Goal: Transaction & Acquisition: Purchase product/service

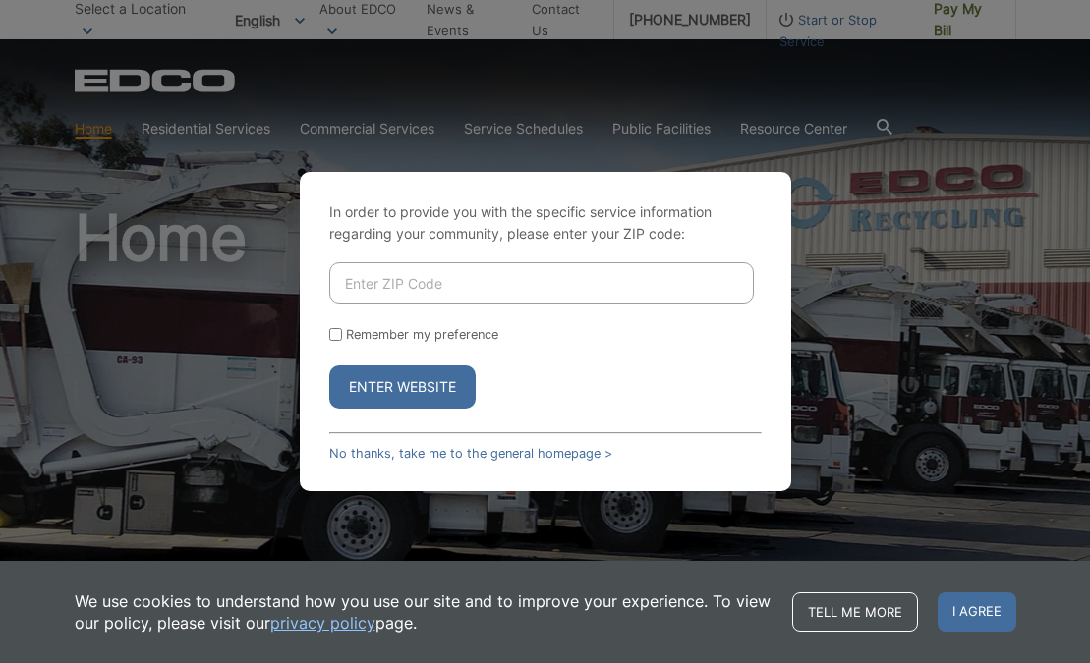
click at [505, 280] on input "Enter ZIP Code" at bounding box center [541, 282] width 425 height 41
type input "92028"
click at [387, 378] on button "Enter Website" at bounding box center [402, 387] width 146 height 43
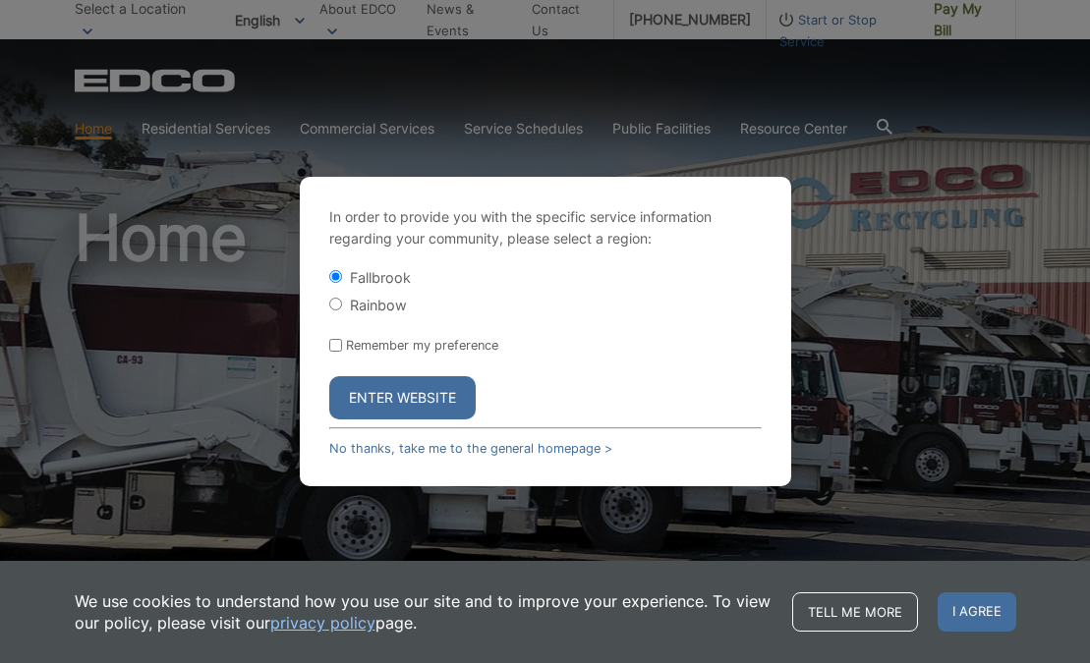
click at [349, 323] on form "Fallbrook Rainbow Remember my preference Enter Website" at bounding box center [545, 343] width 432 height 152
click at [340, 342] on input "Remember my preference" at bounding box center [335, 345] width 13 height 13
checkbox input "true"
click at [367, 398] on button "Enter Website" at bounding box center [402, 397] width 146 height 43
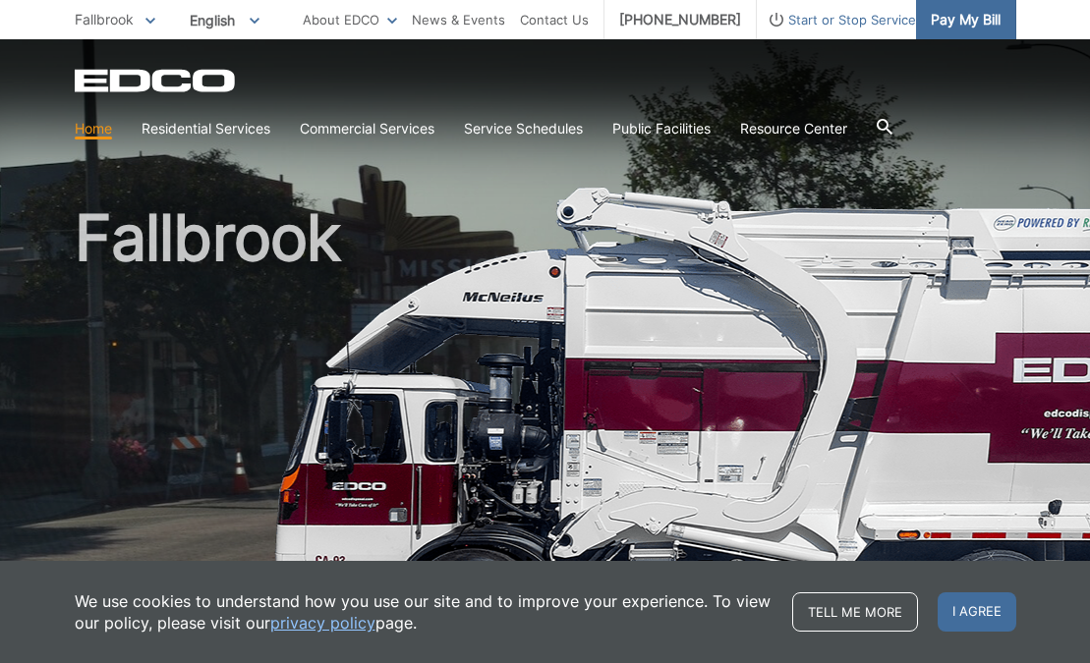
click at [950, 18] on span "Pay My Bill" at bounding box center [966, 20] width 70 height 22
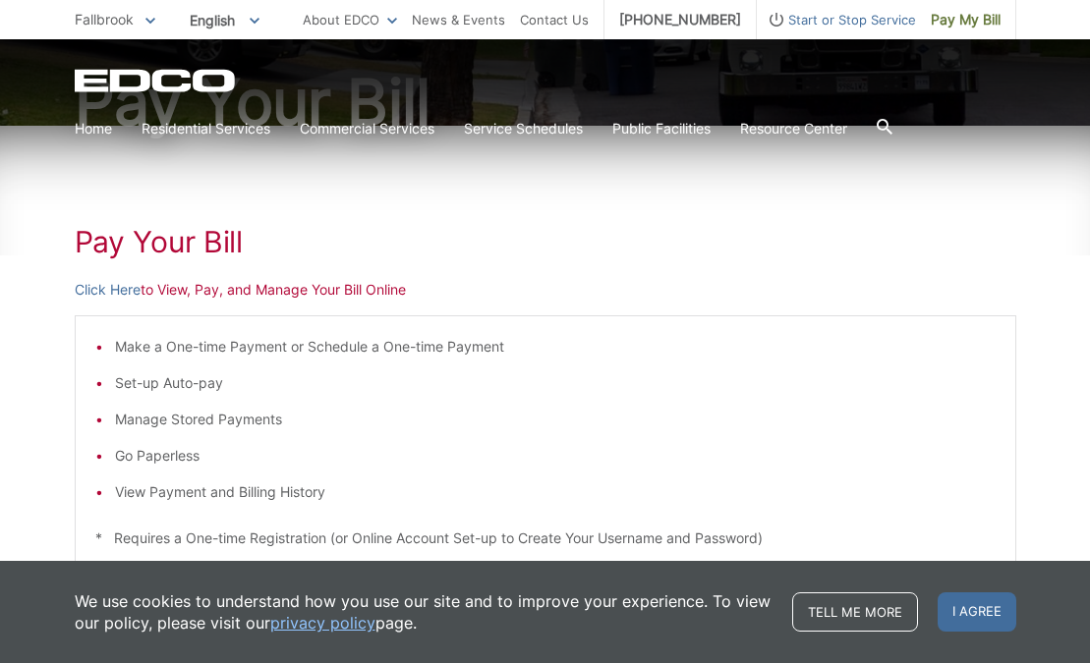
scroll to position [217, 0]
click at [114, 292] on link "Click Here" at bounding box center [108, 291] width 66 height 22
